Goal: Transaction & Acquisition: Purchase product/service

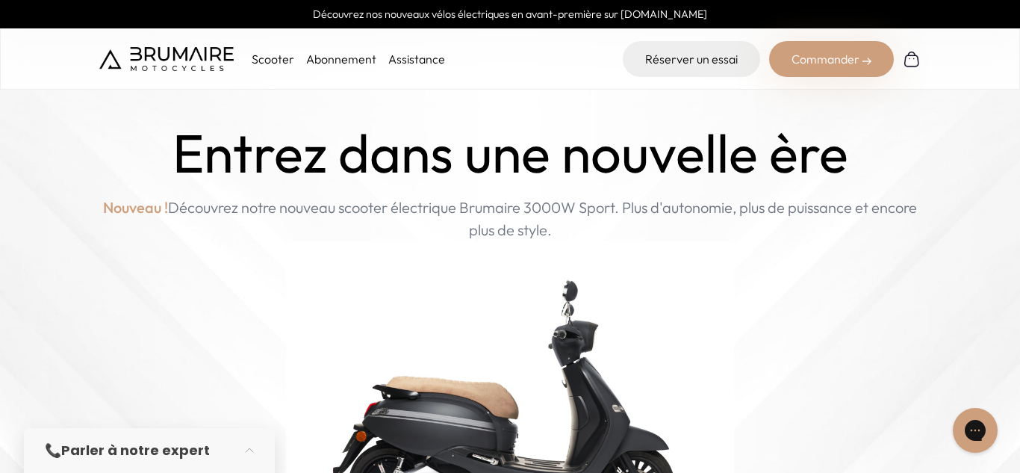
click at [270, 58] on p "Scooter" at bounding box center [273, 59] width 43 height 18
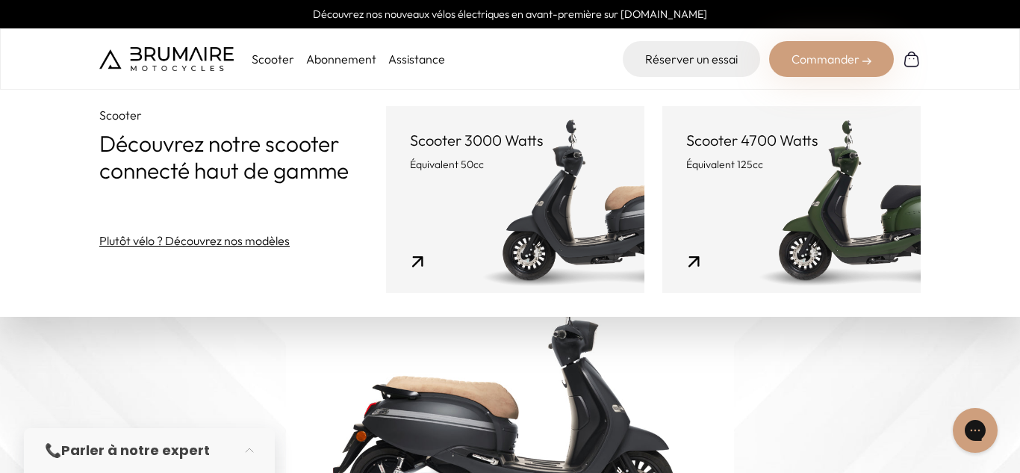
click at [803, 240] on link "Scooter 4700 Watts Équivalent 125cc" at bounding box center [792, 199] width 258 height 187
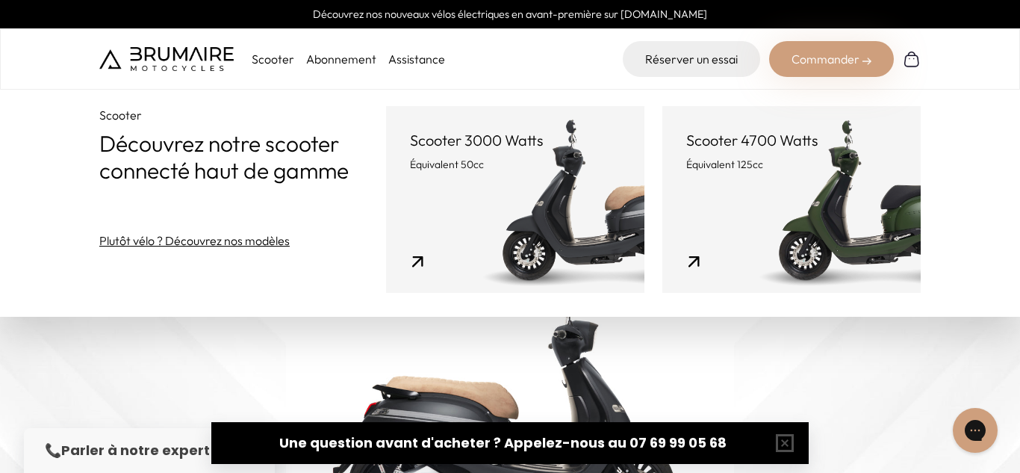
click at [763, 193] on link "Scooter 4700 Watts Équivalent 125cc" at bounding box center [792, 199] width 258 height 187
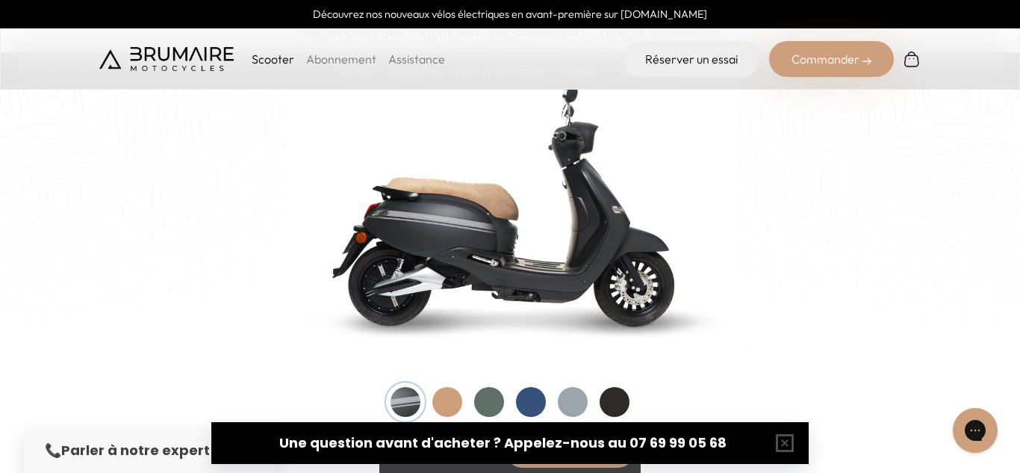
scroll to position [1555, 0]
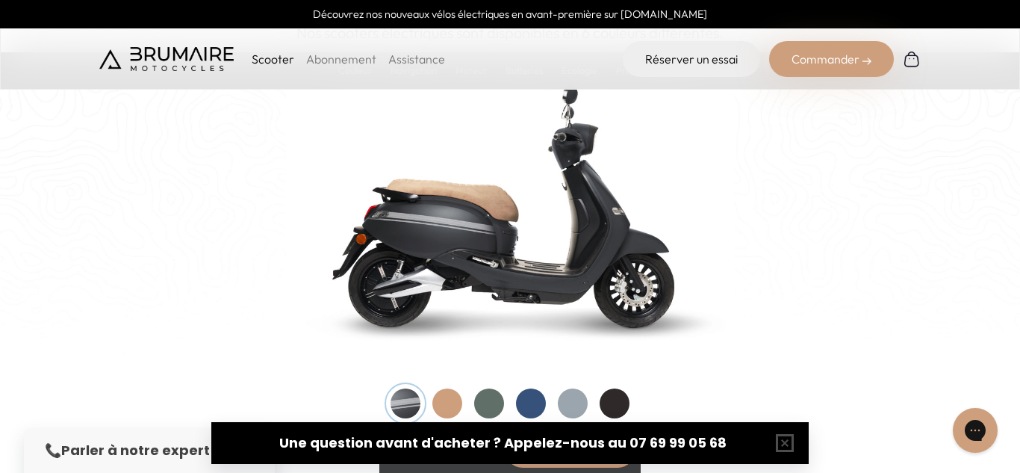
click at [545, 231] on img at bounding box center [510, 204] width 448 height 320
click at [468, 249] on img at bounding box center [510, 204] width 448 height 320
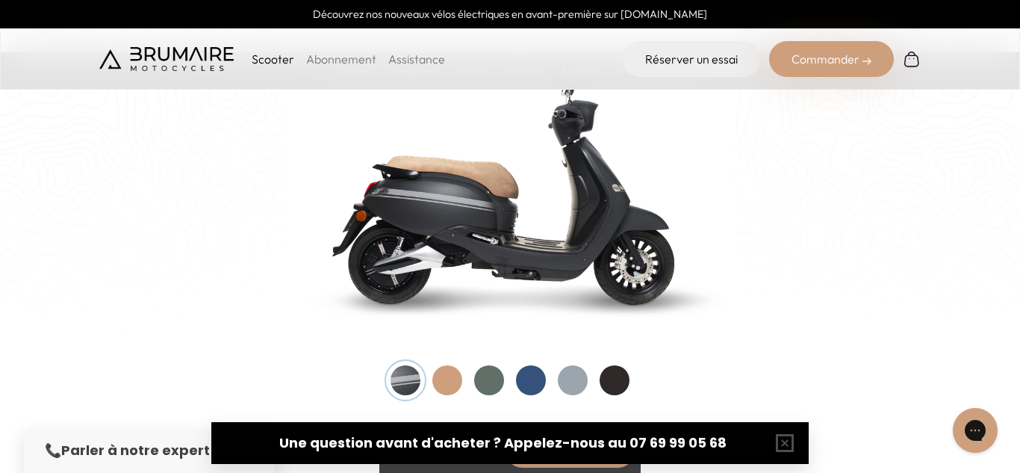
scroll to position [1578, 0]
